Goal: Register for event/course

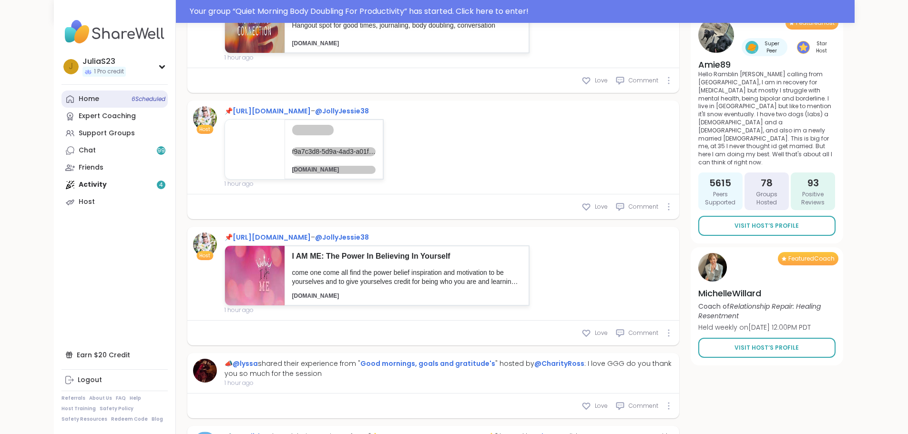
click at [61, 98] on link "Home 6 Scheduled" at bounding box center [114, 99] width 106 height 17
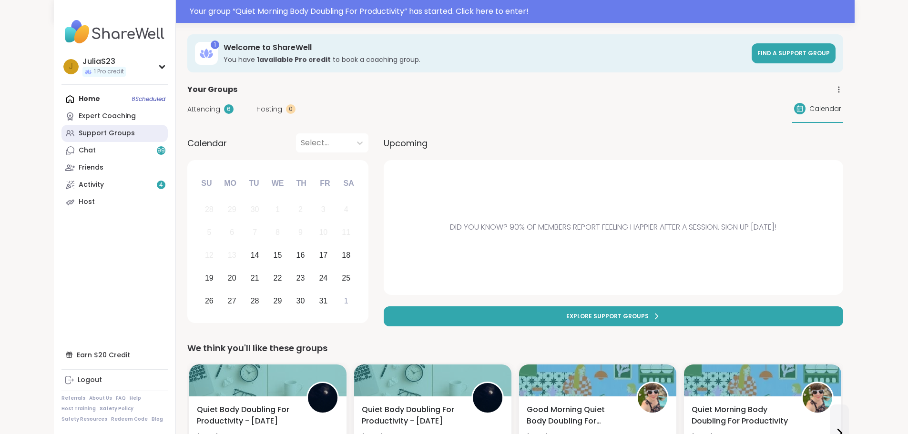
click at [79, 131] on div "Support Groups" at bounding box center [107, 134] width 56 height 10
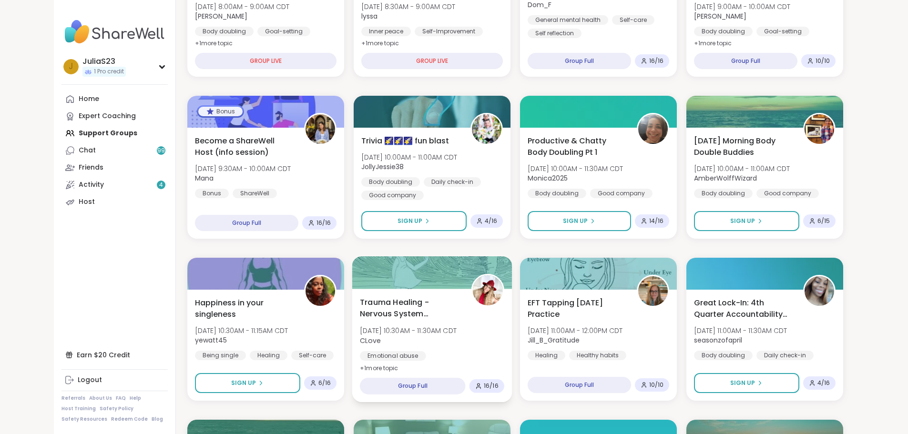
scroll to position [215, 0]
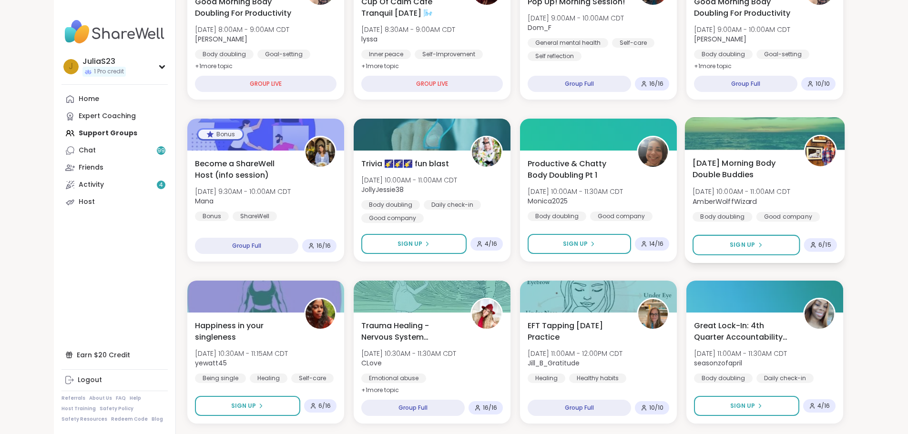
click at [837, 181] on div "[DATE] Morning Body Double Buddies [DATE] 10:00AM - 11:00AM CDT AmberWolffWizar…" at bounding box center [764, 196] width 144 height 78
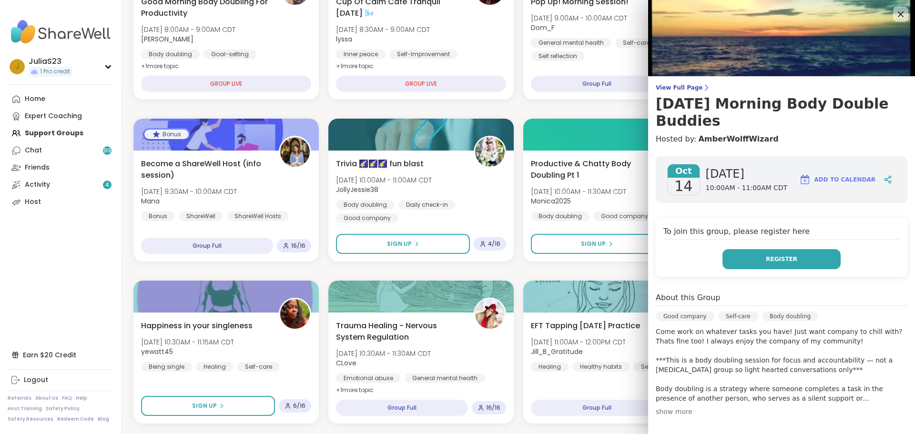
click at [793, 260] on button "Register" at bounding box center [781, 259] width 118 height 20
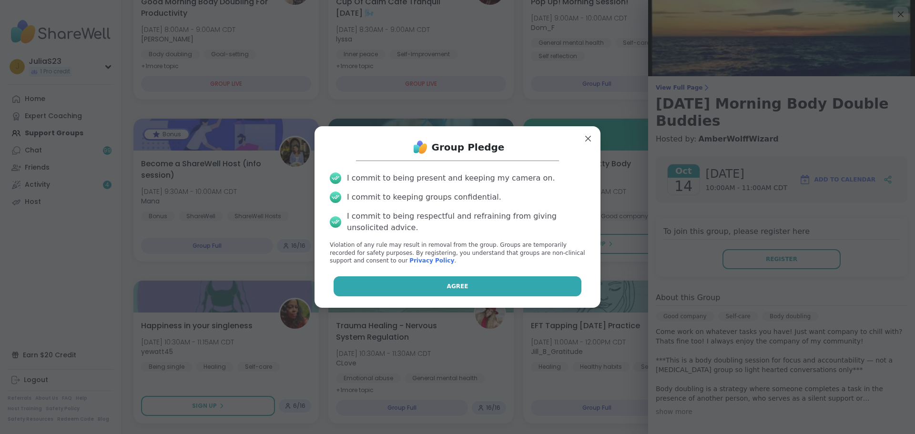
click at [478, 291] on button "Agree" at bounding box center [458, 286] width 248 height 20
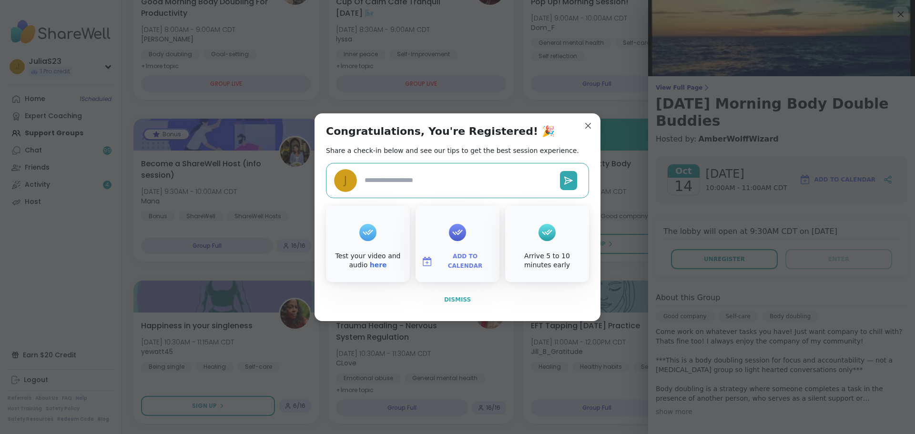
click at [458, 305] on button "Dismiss" at bounding box center [457, 300] width 263 height 20
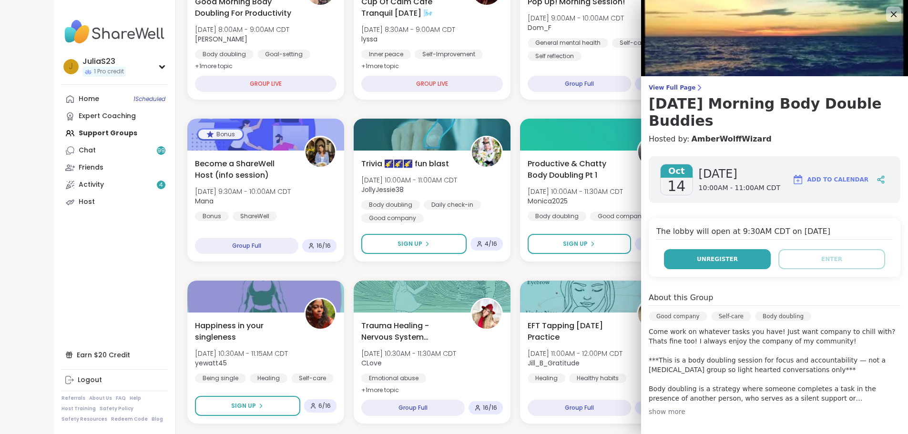
click at [729, 258] on span "Unregister" at bounding box center [717, 259] width 41 height 9
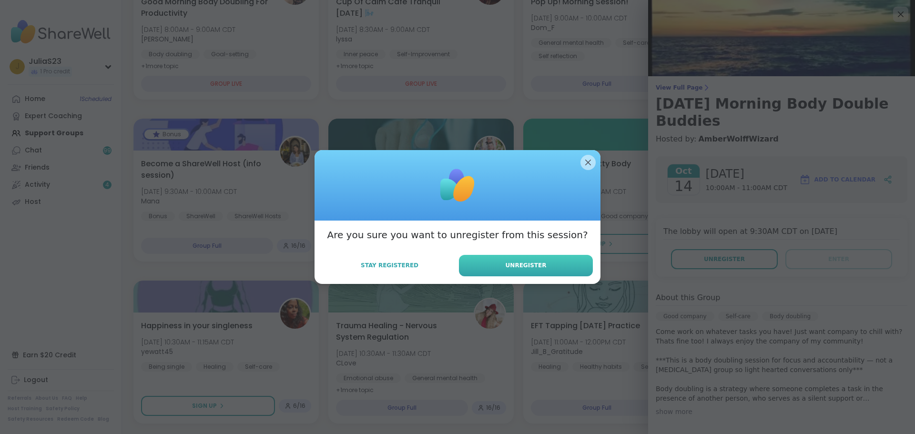
click at [496, 258] on button "Unregister" at bounding box center [526, 265] width 134 height 21
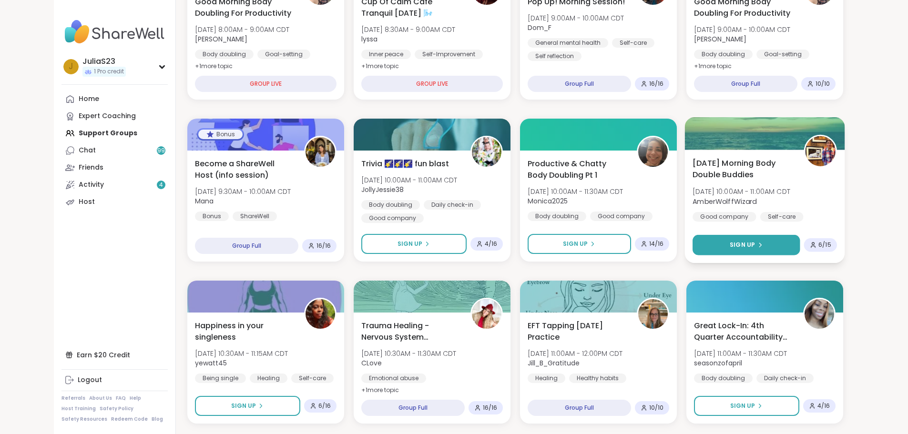
click at [755, 248] on span "Sign Up" at bounding box center [741, 245] width 25 height 9
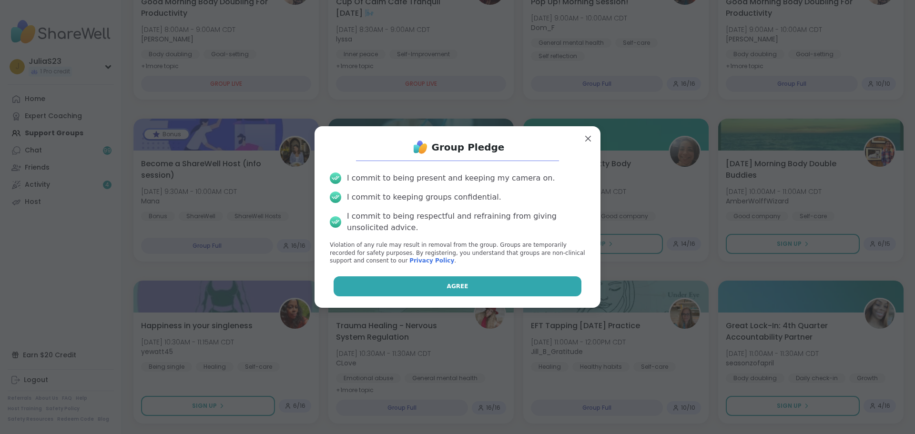
click at [500, 282] on button "Agree" at bounding box center [458, 286] width 248 height 20
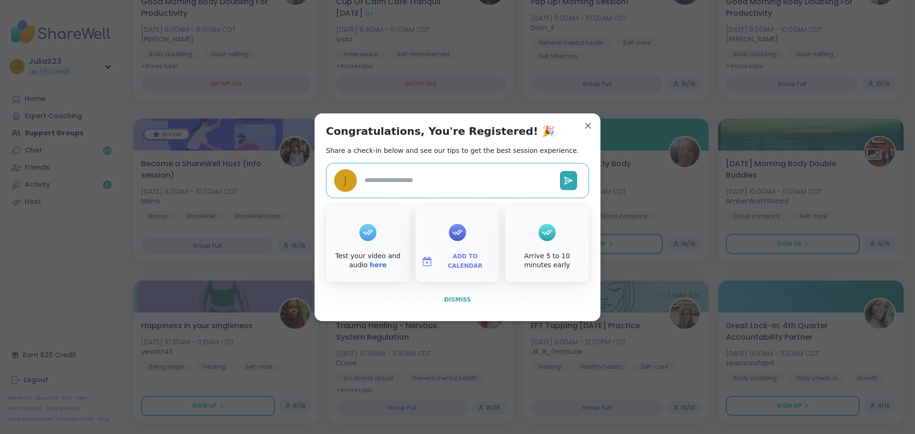
click at [456, 297] on span "Dismiss" at bounding box center [457, 299] width 27 height 7
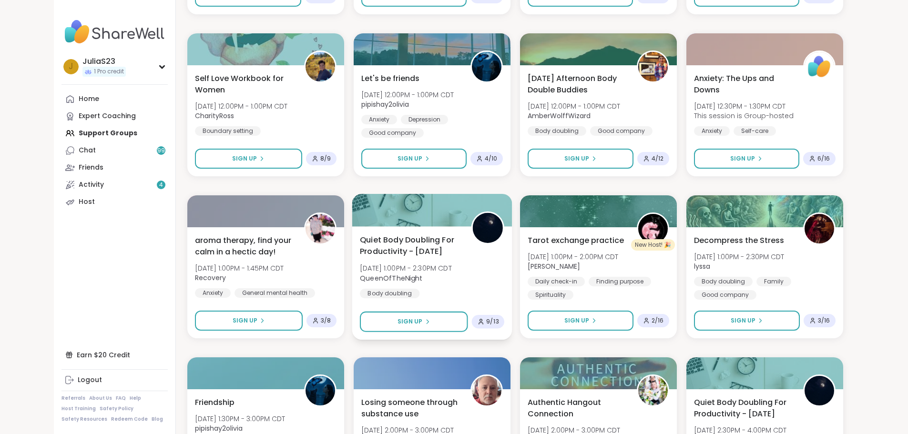
scroll to position [787, 0]
click at [454, 330] on button "Sign Up" at bounding box center [414, 321] width 108 height 20
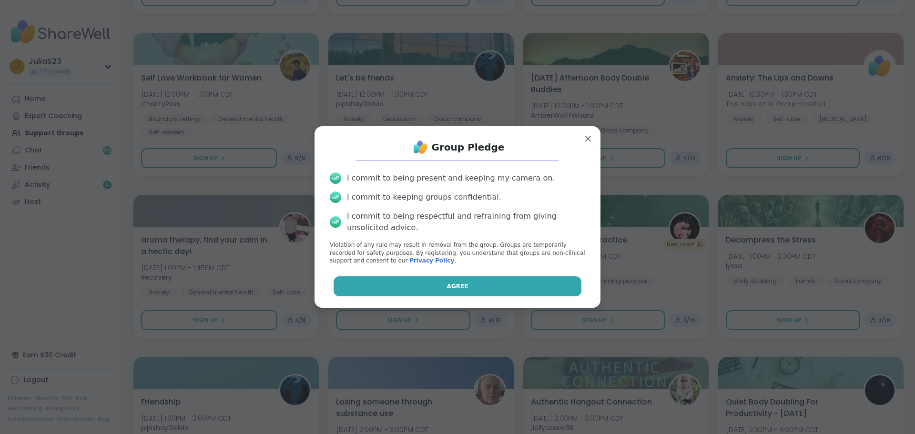
click at [556, 296] on button "Agree" at bounding box center [458, 286] width 248 height 20
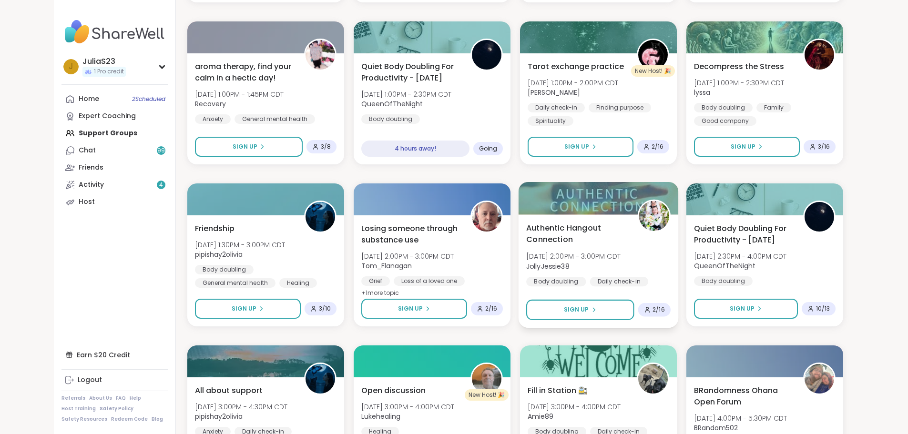
scroll to position [978, 0]
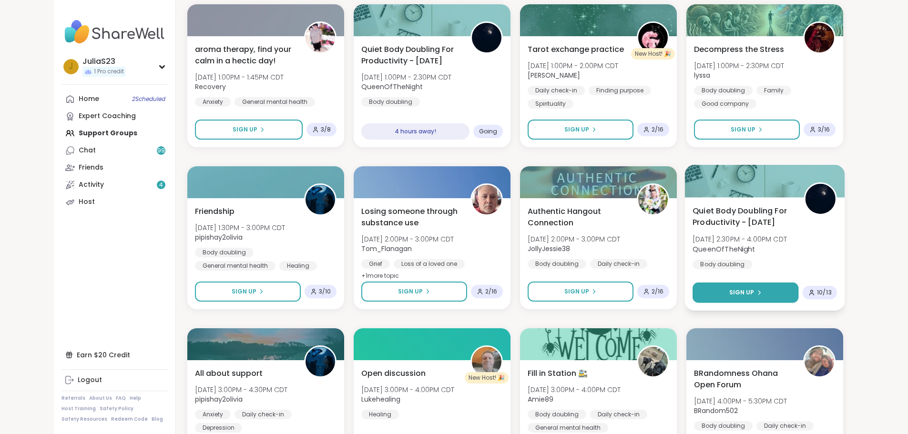
click at [798, 290] on button "Sign Up" at bounding box center [745, 293] width 106 height 20
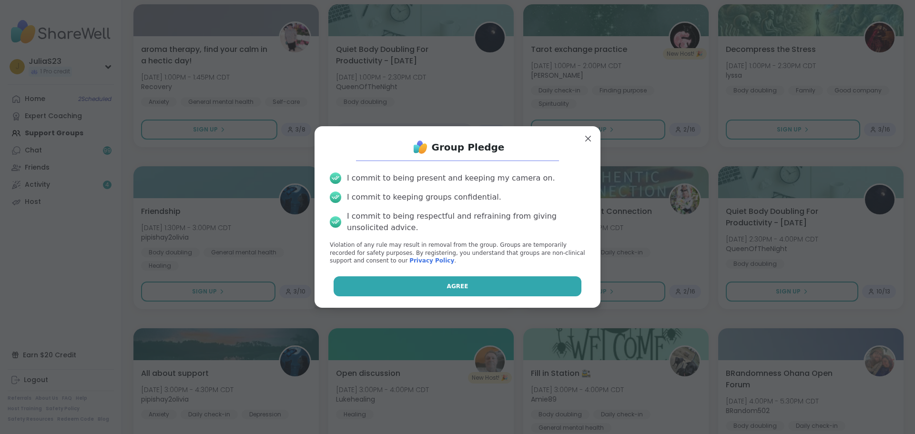
click at [512, 279] on button "Agree" at bounding box center [458, 286] width 248 height 20
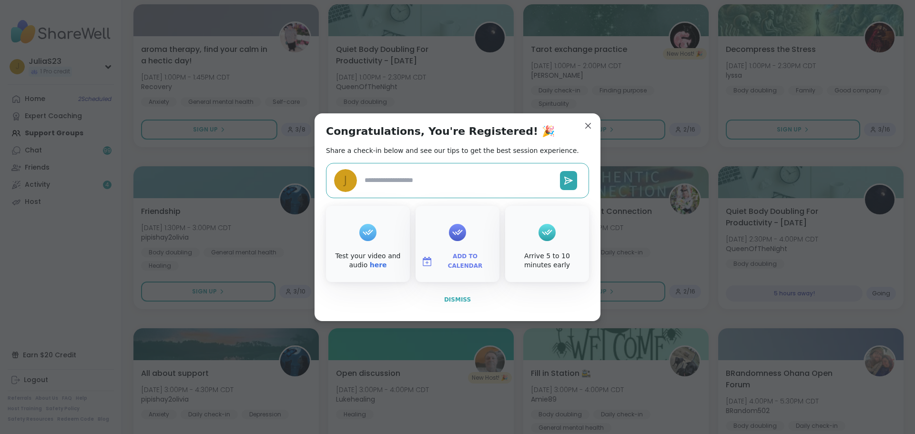
type textarea "*"
click at [466, 297] on button "Dismiss" at bounding box center [457, 300] width 263 height 20
